Goal: Task Accomplishment & Management: Manage account settings

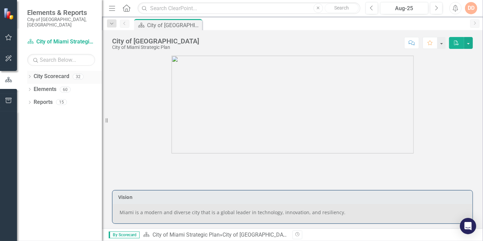
click at [29, 75] on icon "Dropdown" at bounding box center [29, 77] width 5 height 4
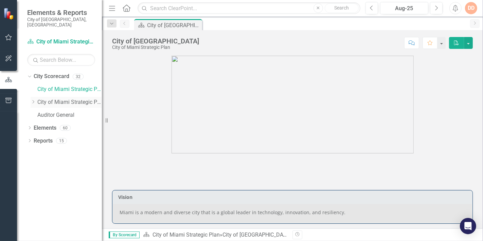
click at [33, 99] on div "Dropdown" at bounding box center [33, 102] width 5 height 6
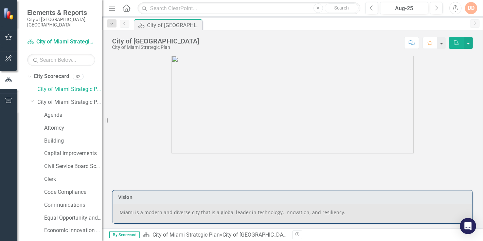
click at [65, 116] on div "Agenda" at bounding box center [69, 116] width 65 height 13
click at [64, 124] on link "Attorney" at bounding box center [73, 128] width 58 height 8
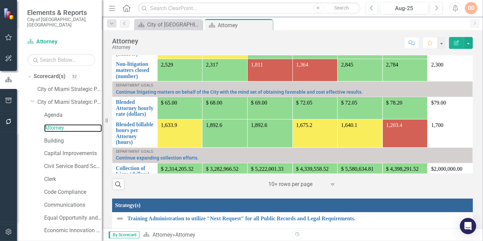
scroll to position [75, 0]
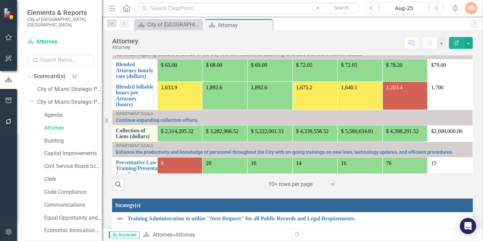
click at [136, 129] on link "Collection of Liens (dollars)" at bounding box center [135, 134] width 38 height 12
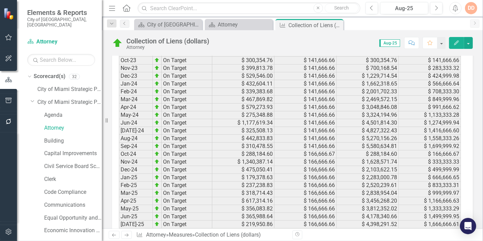
scroll to position [962, 0]
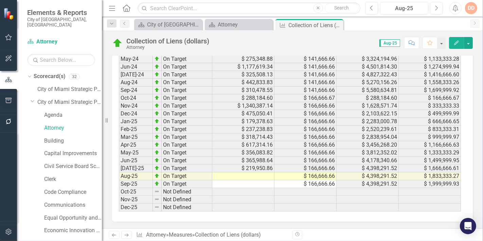
click at [245, 172] on td at bounding box center [243, 176] width 62 height 8
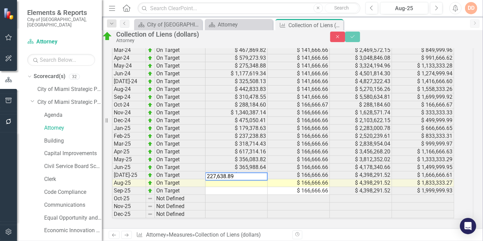
click at [223, 172] on textarea "227,638.89" at bounding box center [236, 176] width 62 height 8
type textarea "227638.89"
click at [355, 39] on icon "Save" at bounding box center [352, 36] width 6 height 5
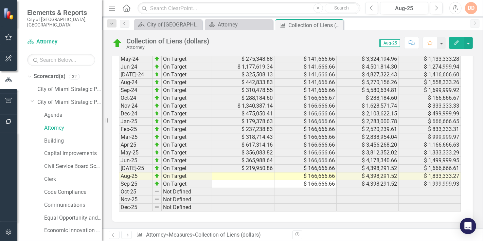
click at [266, 172] on td at bounding box center [243, 176] width 62 height 8
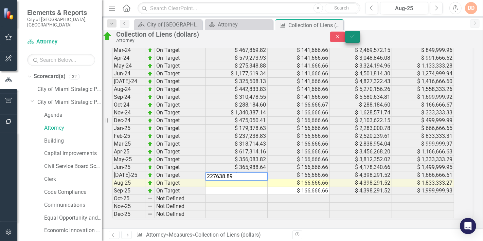
type textarea "227638.89"
click at [355, 37] on icon "Save" at bounding box center [352, 36] width 6 height 5
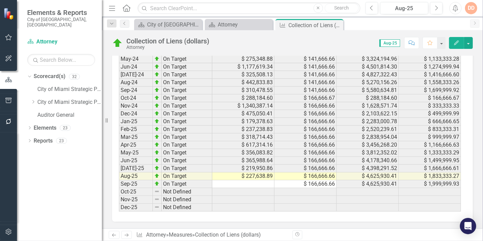
click at [129, 234] on link "Next" at bounding box center [126, 235] width 11 height 8
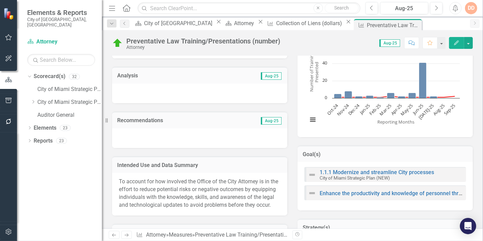
scroll to position [113, 0]
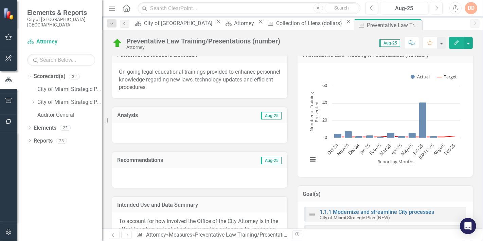
click at [132, 132] on div at bounding box center [199, 133] width 175 height 20
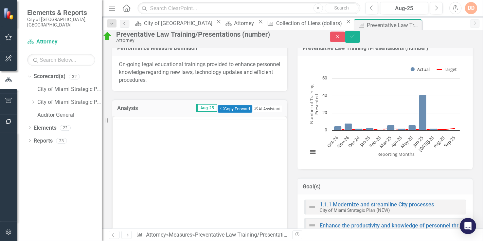
scroll to position [0, 0]
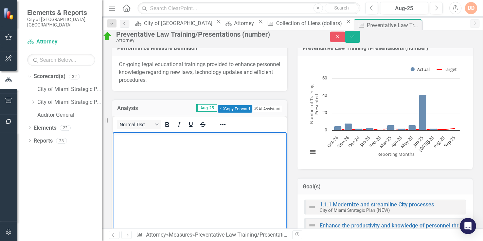
click at [128, 147] on body "Rich Text Area. Press ALT-0 for help." at bounding box center [199, 183] width 174 height 102
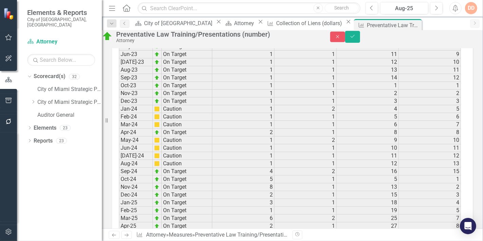
scroll to position [1131, 0]
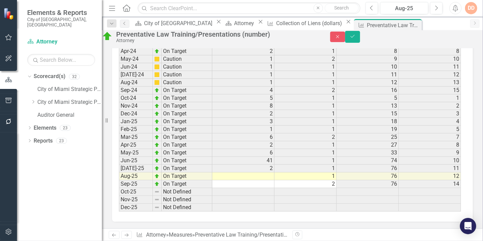
click at [255, 172] on td at bounding box center [243, 176] width 62 height 8
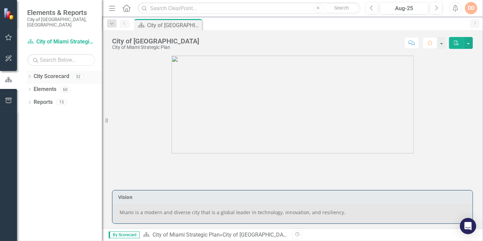
click at [29, 75] on icon "Dropdown" at bounding box center [29, 77] width 5 height 4
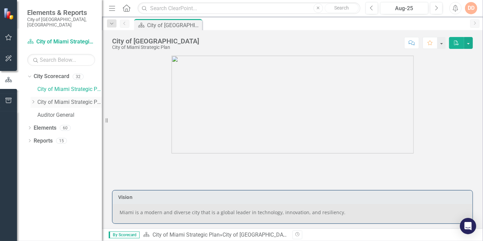
click at [33, 100] on icon "Dropdown" at bounding box center [33, 102] width 5 height 4
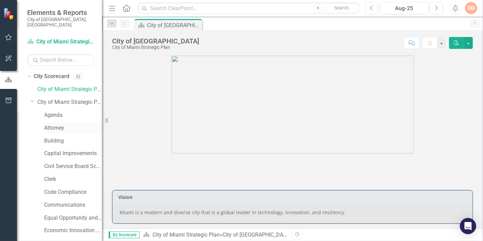
click at [61, 124] on link "Attorney" at bounding box center [73, 128] width 58 height 8
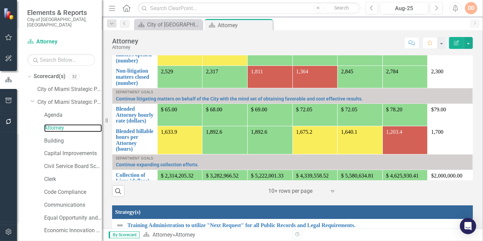
scroll to position [75, 0]
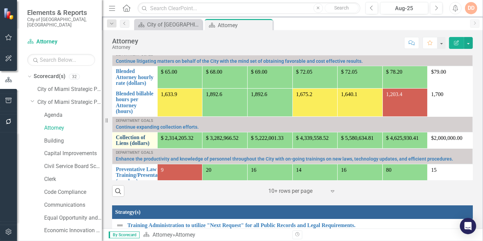
click at [124, 136] on link "Collection of Liens (dollars)" at bounding box center [135, 140] width 38 height 12
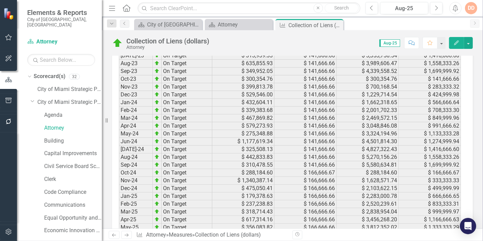
scroll to position [962, 0]
